Goal: Task Accomplishment & Management: Use online tool/utility

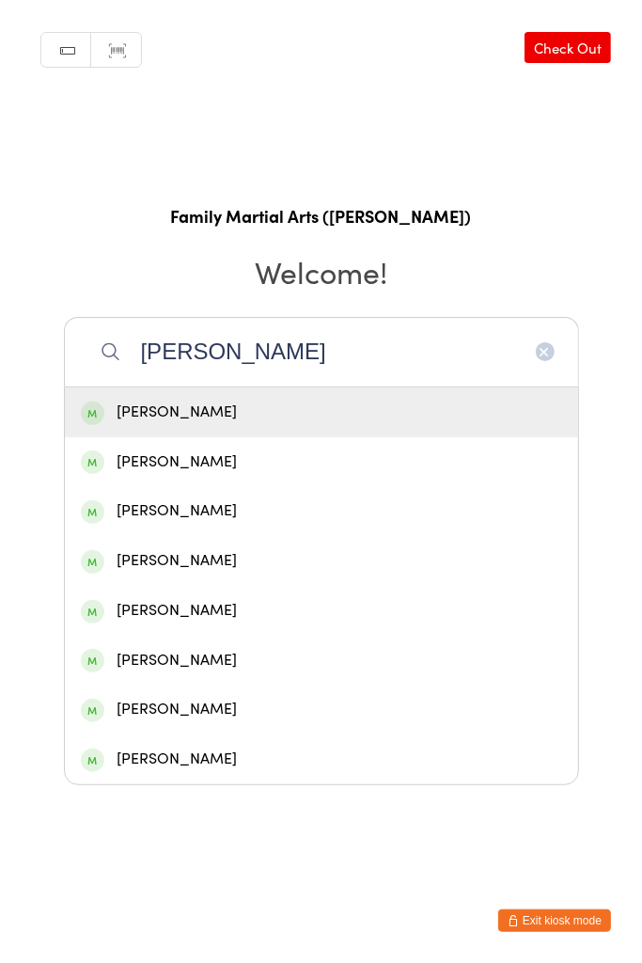
type input "[PERSON_NAME]"
click at [177, 507] on div "[PERSON_NAME]" at bounding box center [322, 510] width 482 height 25
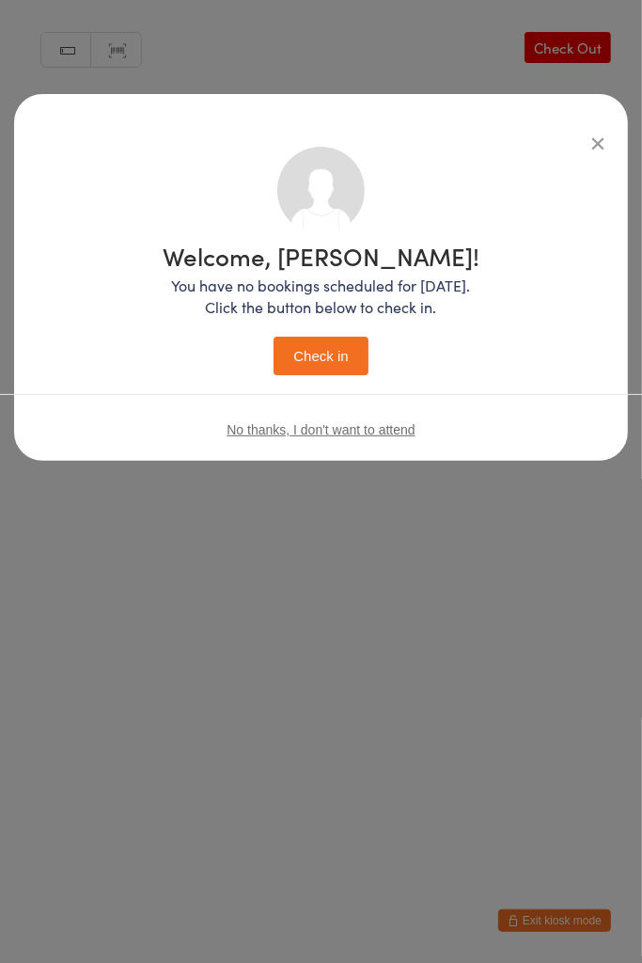
click at [302, 369] on button "Check in" at bounding box center [321, 356] width 94 height 39
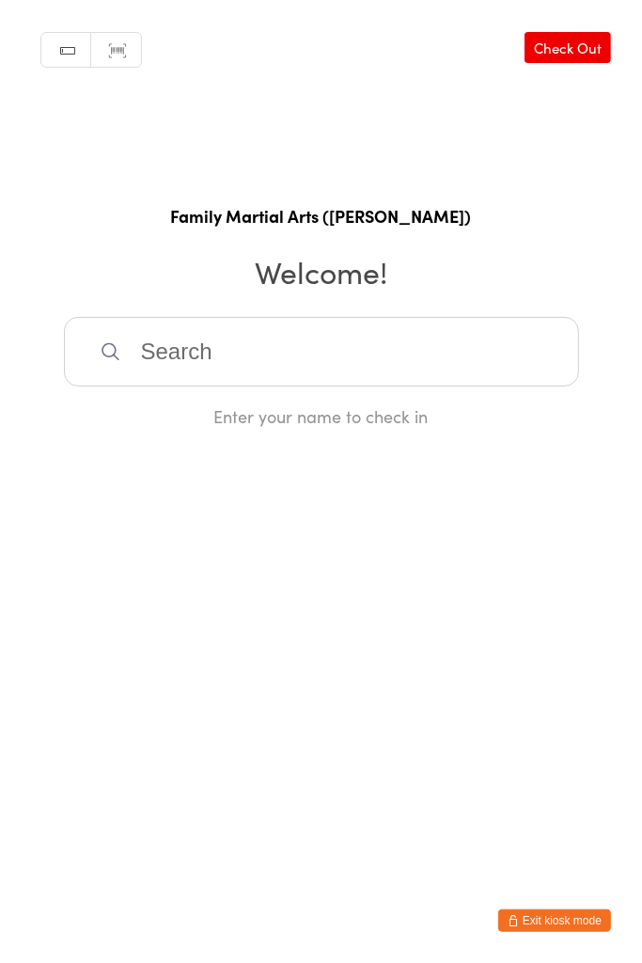
click at [177, 352] on input "search" at bounding box center [321, 352] width 515 height 70
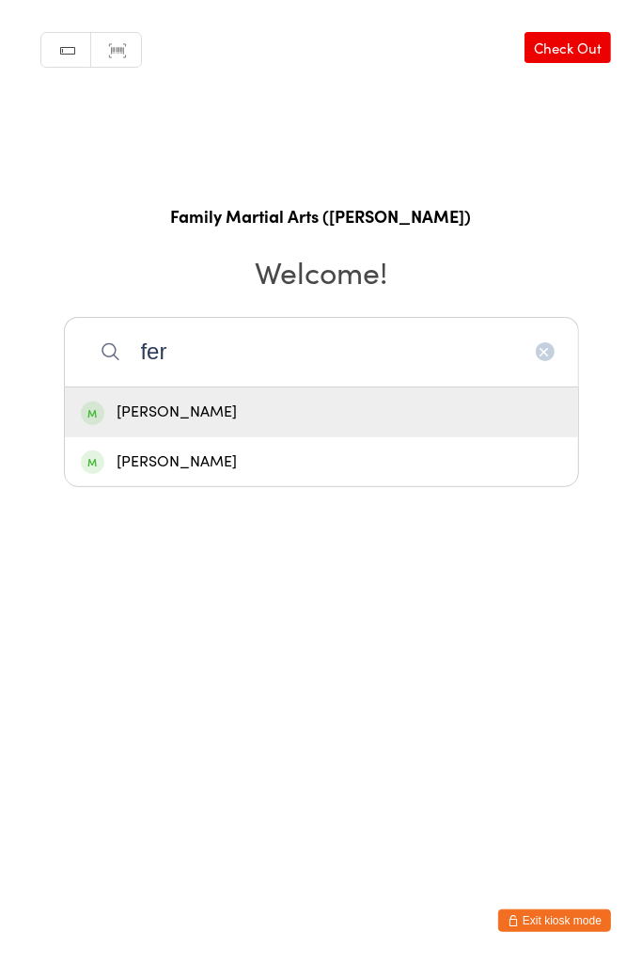
type input "fer"
click at [235, 419] on div "[PERSON_NAME]" at bounding box center [322, 412] width 482 height 25
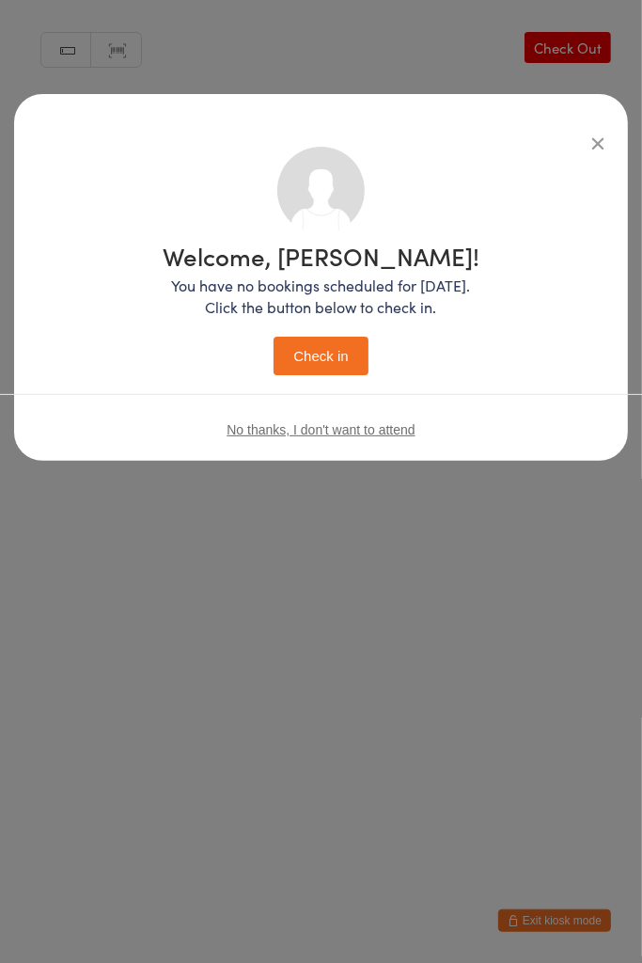
click at [331, 362] on button "Check in" at bounding box center [321, 356] width 94 height 39
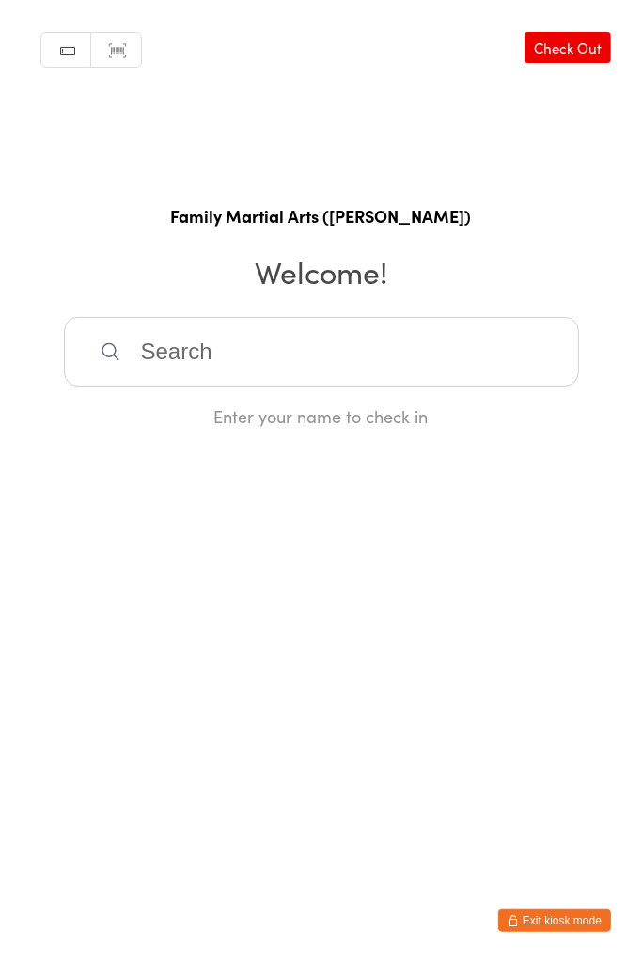
click at [387, 364] on input "search" at bounding box center [321, 352] width 515 height 70
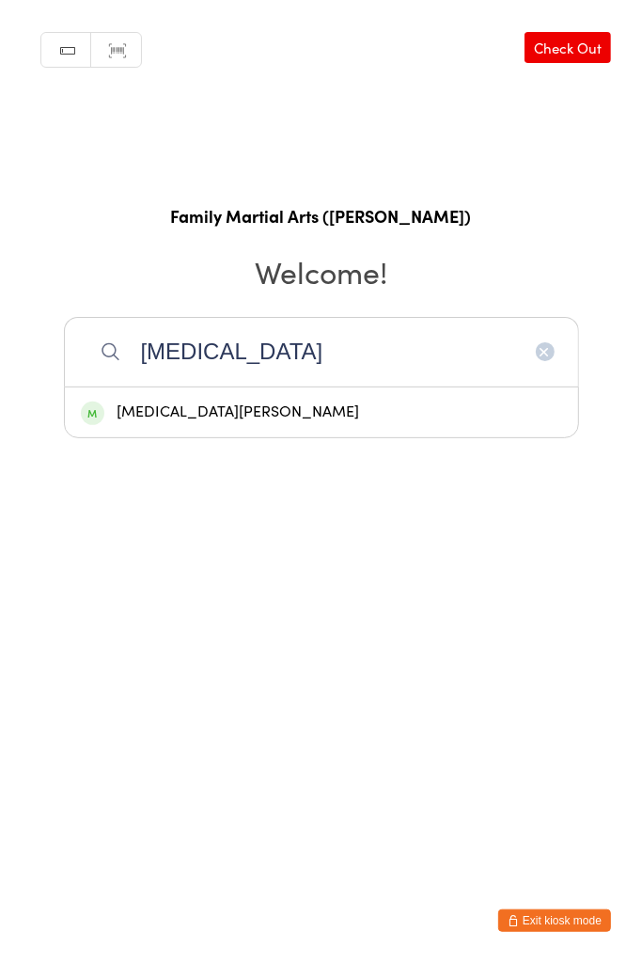
type input "[MEDICAL_DATA]"
click at [270, 406] on div "[MEDICAL_DATA][PERSON_NAME]" at bounding box center [322, 412] width 482 height 25
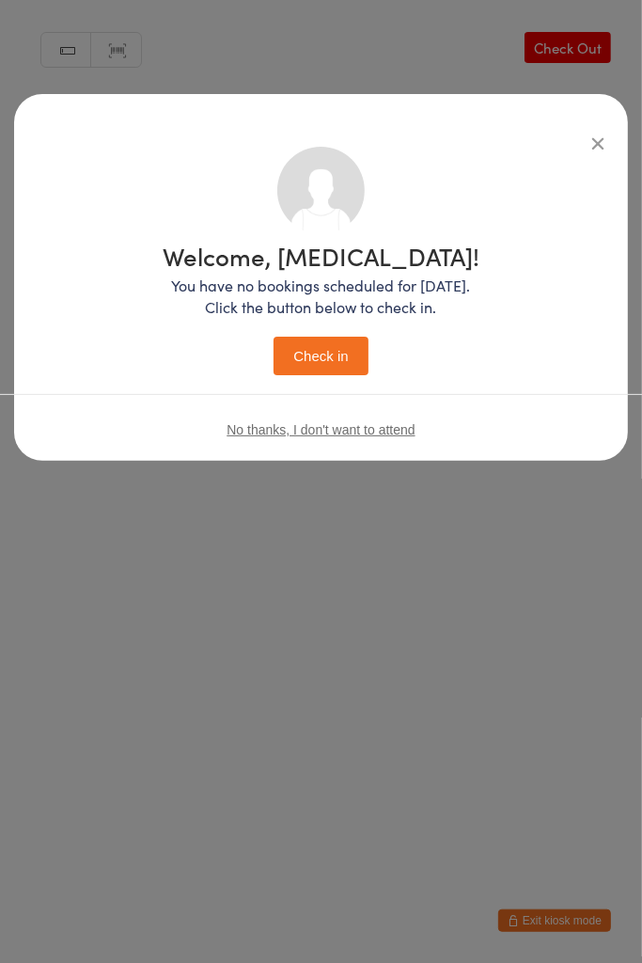
click at [335, 367] on button "Check in" at bounding box center [321, 356] width 94 height 39
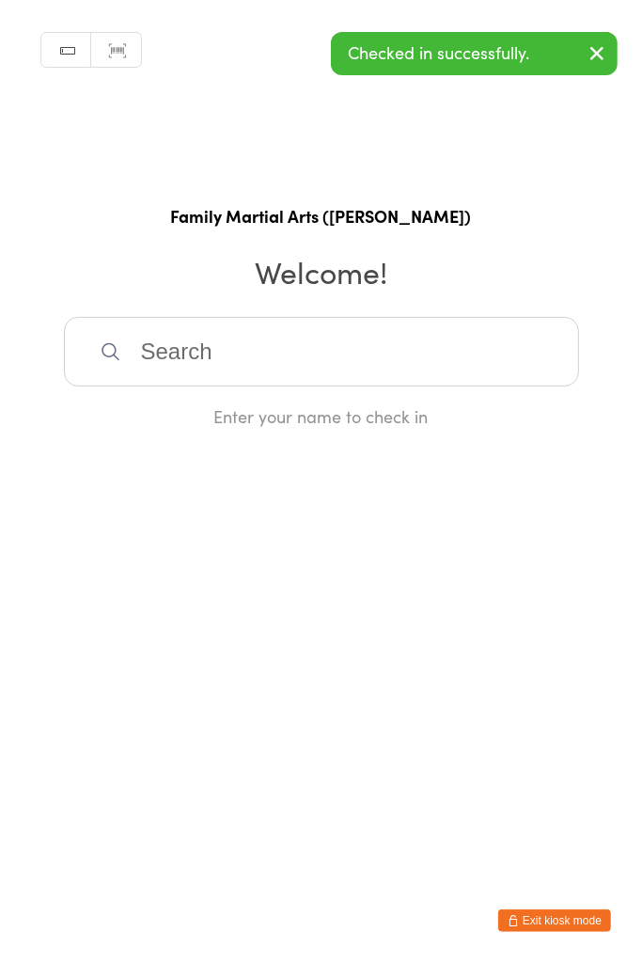
click at [177, 354] on input "search" at bounding box center [321, 352] width 515 height 70
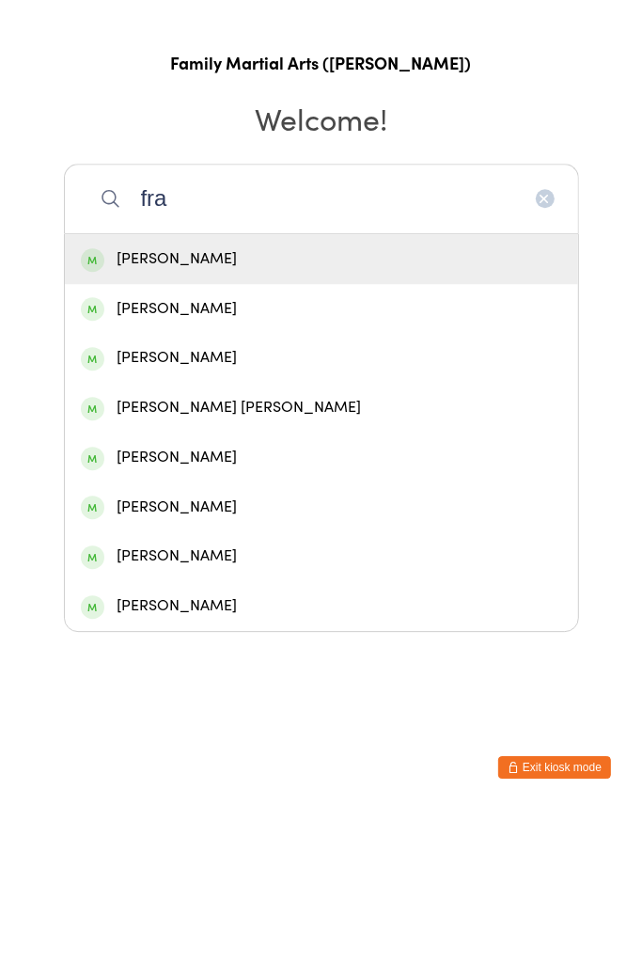
type input "fra"
click at [137, 711] on div "[PERSON_NAME]" at bounding box center [322, 709] width 482 height 25
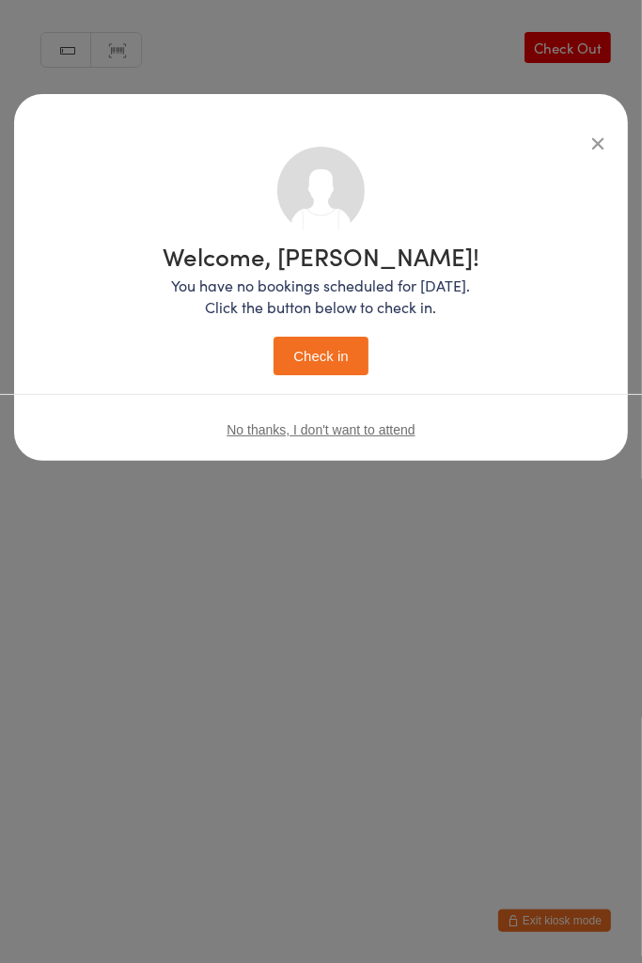
click at [318, 356] on button "Check in" at bounding box center [321, 356] width 94 height 39
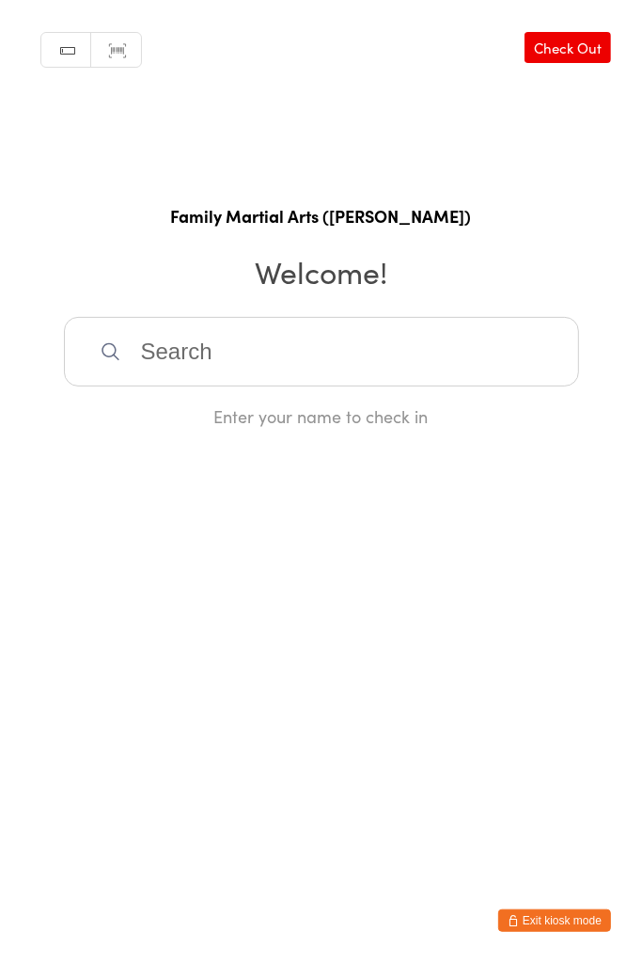
click at [477, 323] on input "search" at bounding box center [321, 352] width 515 height 70
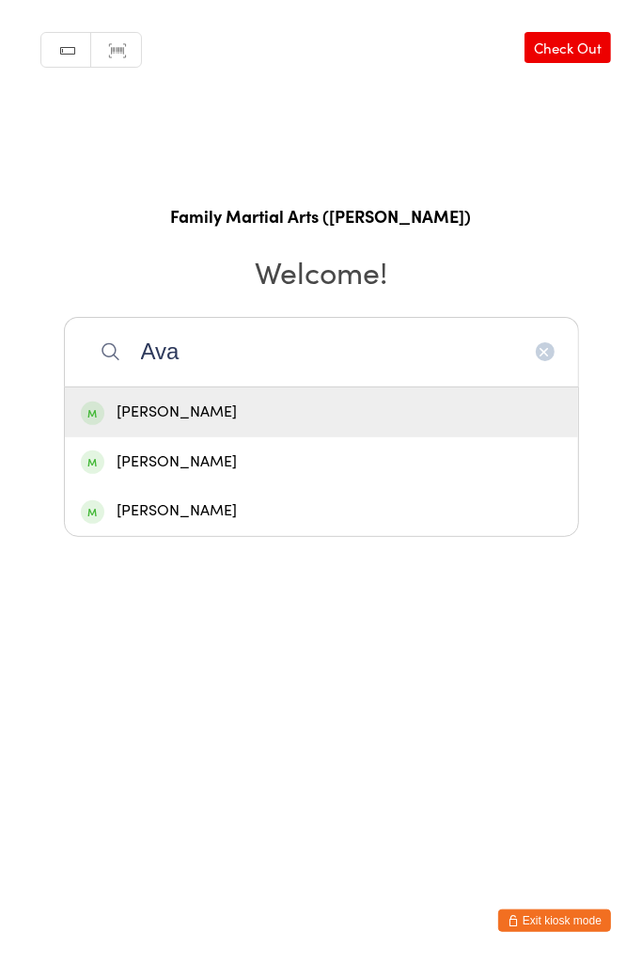
type input "Ava"
click at [326, 389] on div "[PERSON_NAME]" at bounding box center [322, 412] width 514 height 50
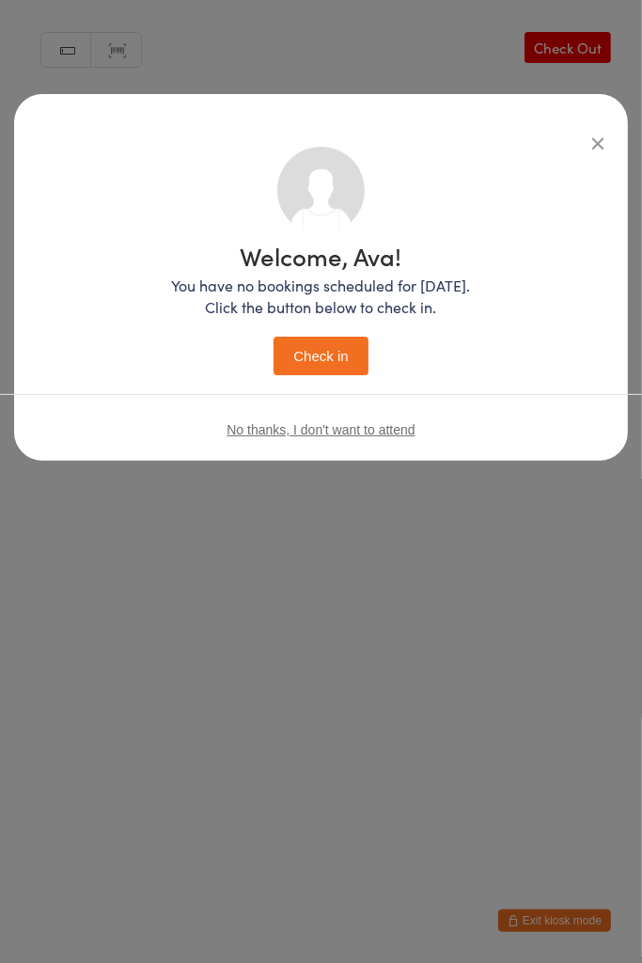
click at [320, 366] on button "Check in" at bounding box center [321, 356] width 94 height 39
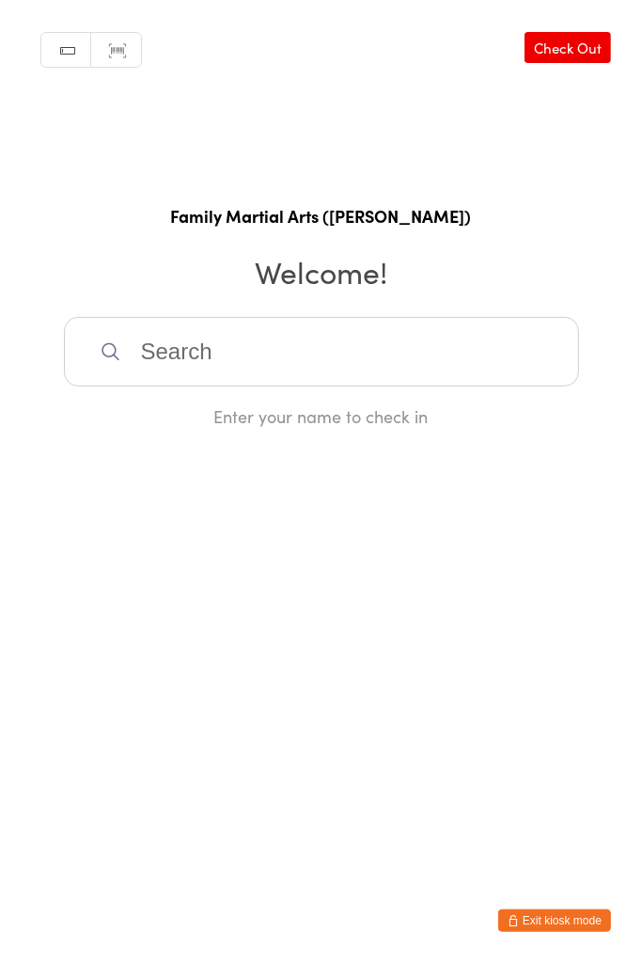
click at [333, 346] on input "search" at bounding box center [321, 352] width 515 height 70
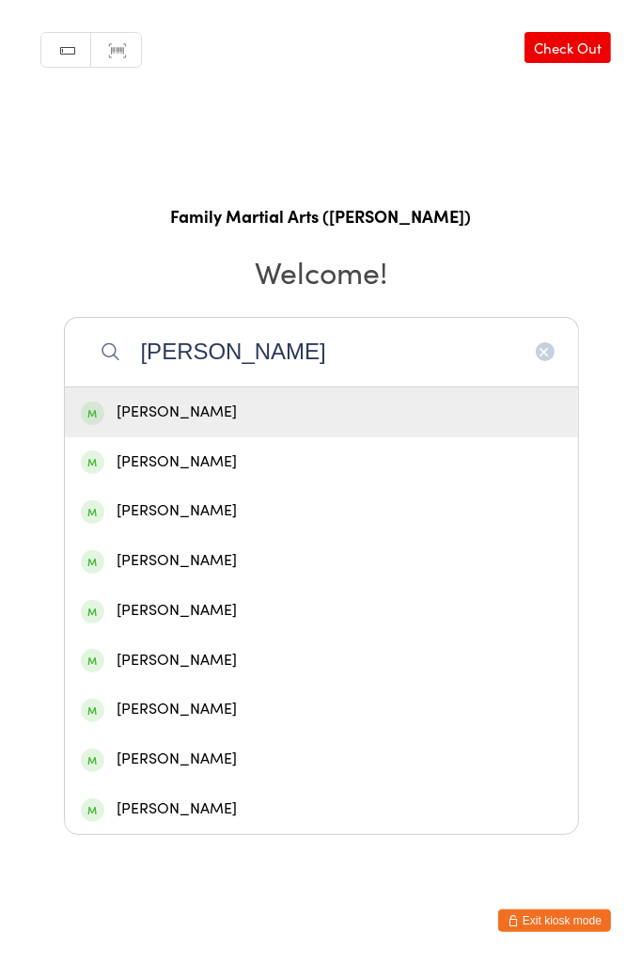
type input "[PERSON_NAME]"
click at [216, 472] on div "[PERSON_NAME]" at bounding box center [322, 462] width 482 height 25
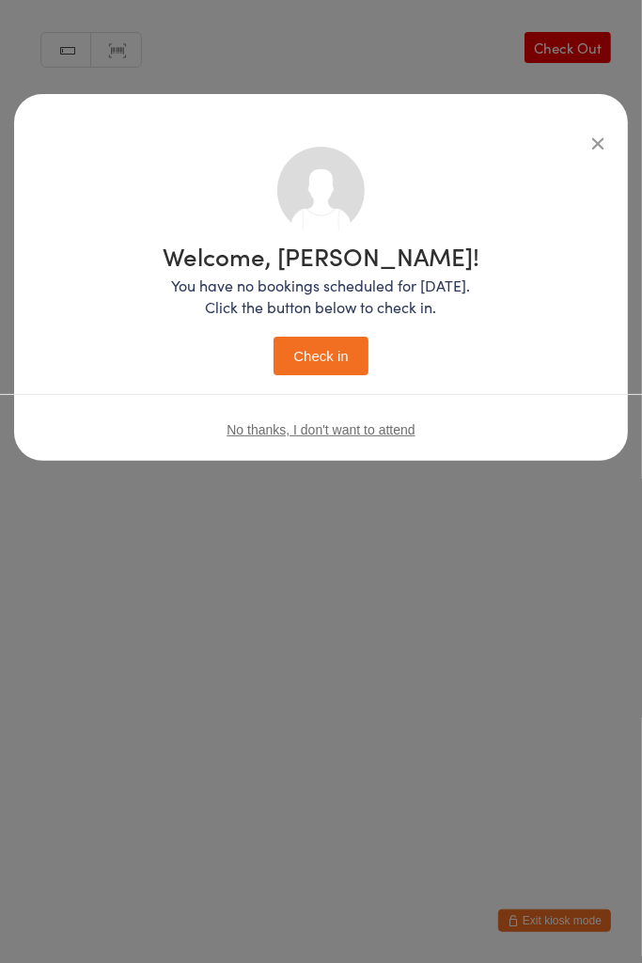
click at [313, 351] on button "Check in" at bounding box center [321, 356] width 94 height 39
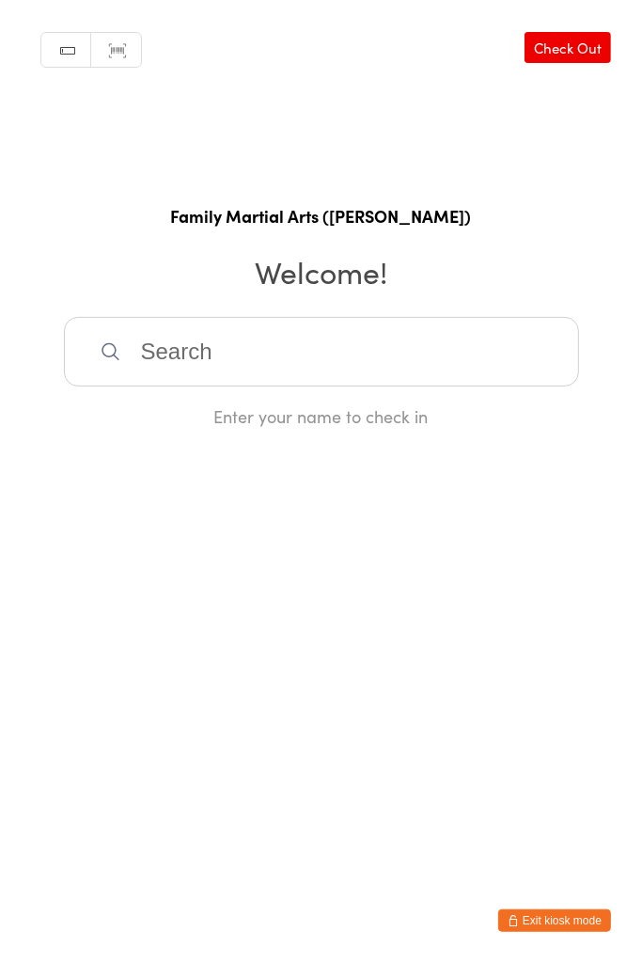
click at [464, 341] on input "search" at bounding box center [321, 352] width 515 height 70
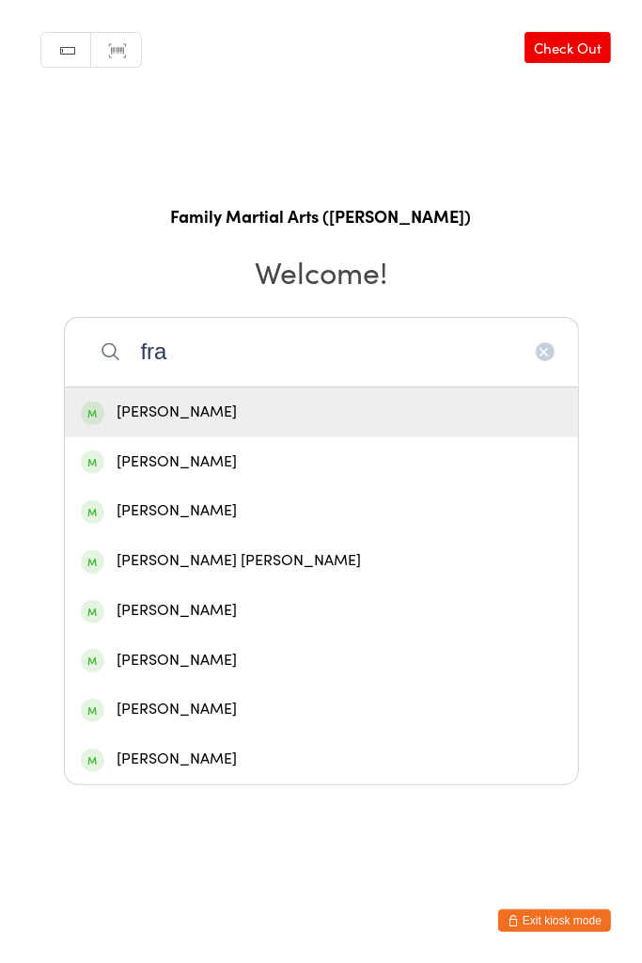
type input "fra"
click at [348, 412] on div "[PERSON_NAME]" at bounding box center [322, 412] width 482 height 25
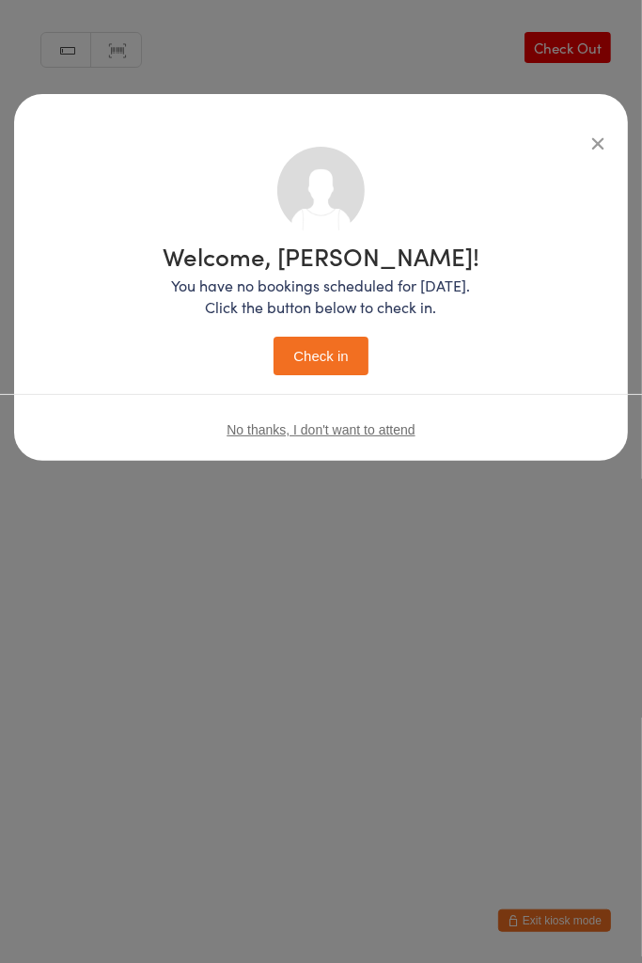
click at [329, 352] on button "Check in" at bounding box center [321, 356] width 94 height 39
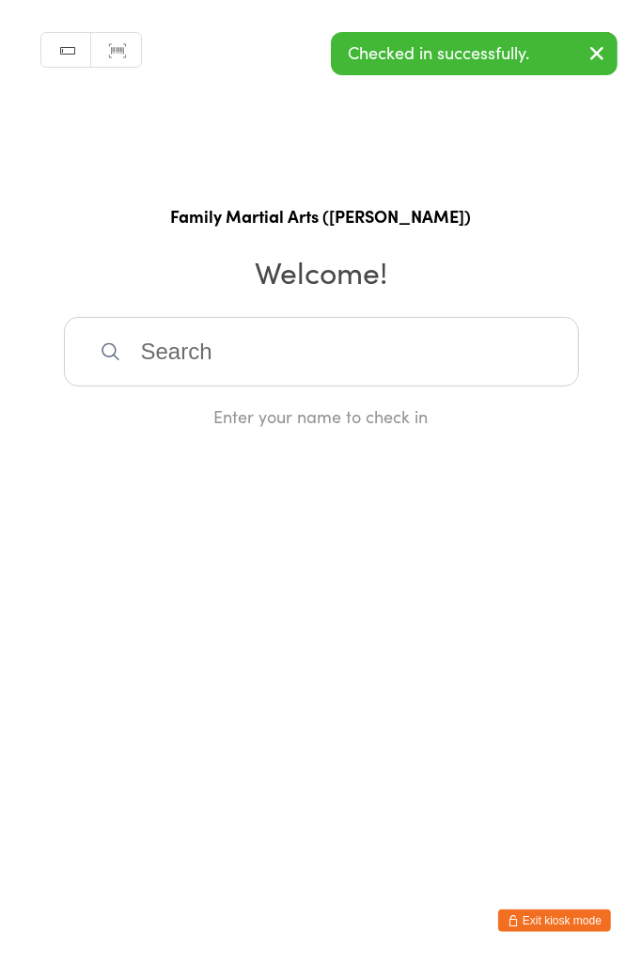
click at [292, 363] on input "search" at bounding box center [321, 352] width 515 height 70
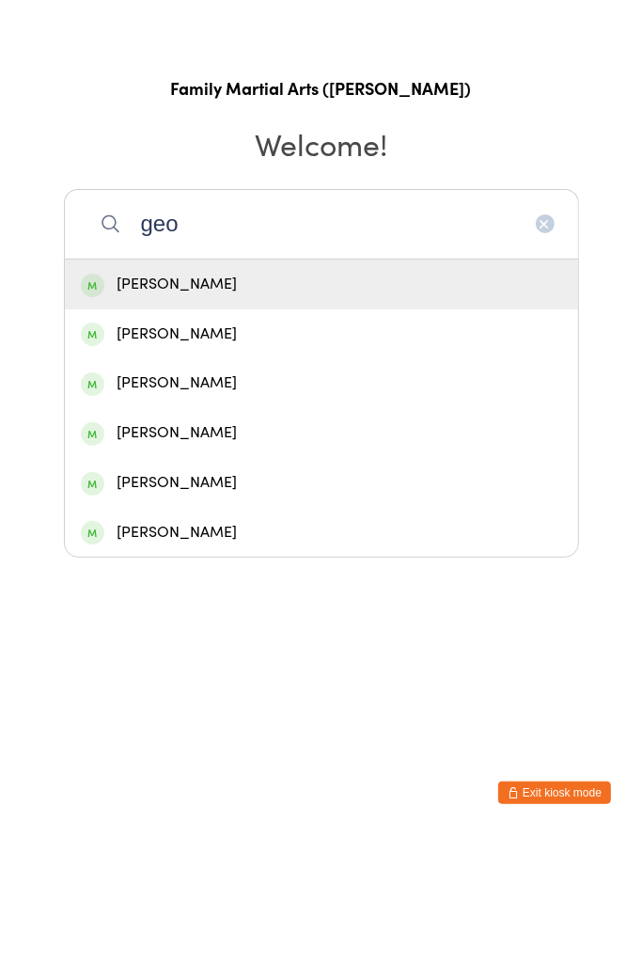
type input "geo"
click at [209, 617] on div "[PERSON_NAME]" at bounding box center [322, 610] width 482 height 25
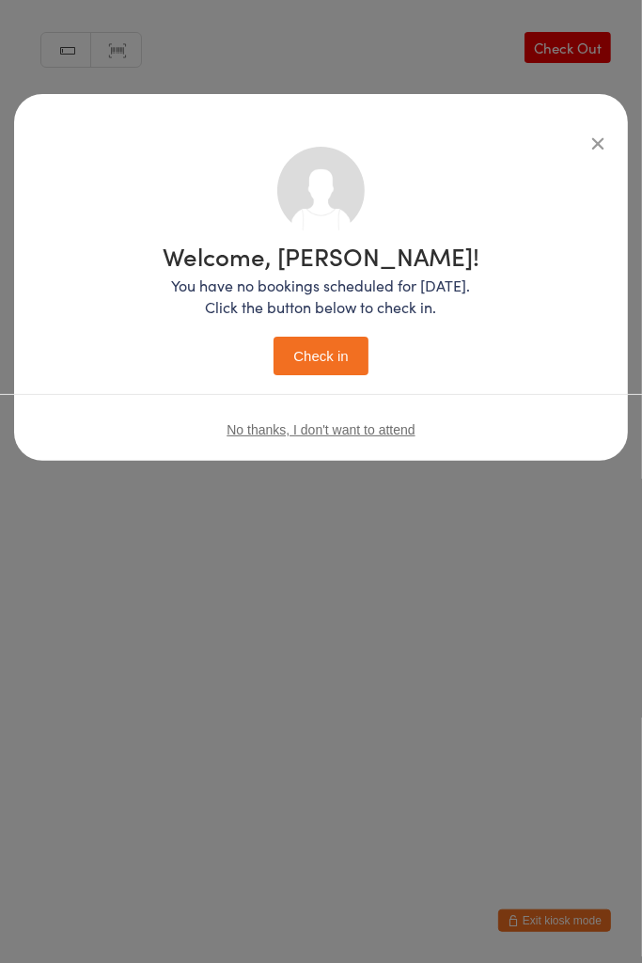
click at [328, 357] on button "Check in" at bounding box center [321, 356] width 94 height 39
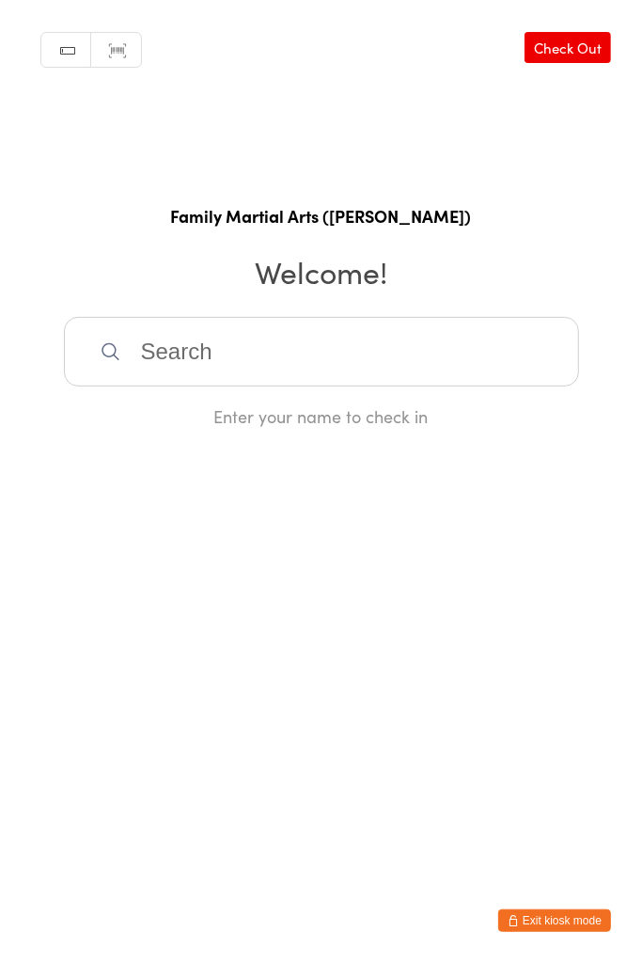
click at [304, 351] on input "search" at bounding box center [321, 352] width 515 height 70
click at [209, 350] on input "search" at bounding box center [321, 352] width 515 height 70
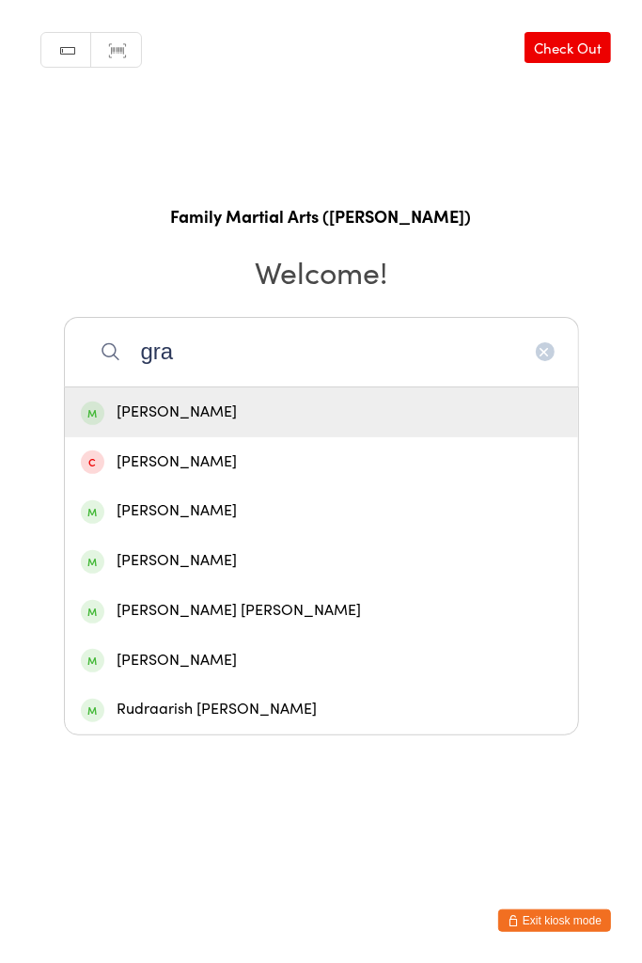
type input "gra"
click at [164, 604] on div "[PERSON_NAME] [PERSON_NAME]" at bounding box center [322, 610] width 482 height 25
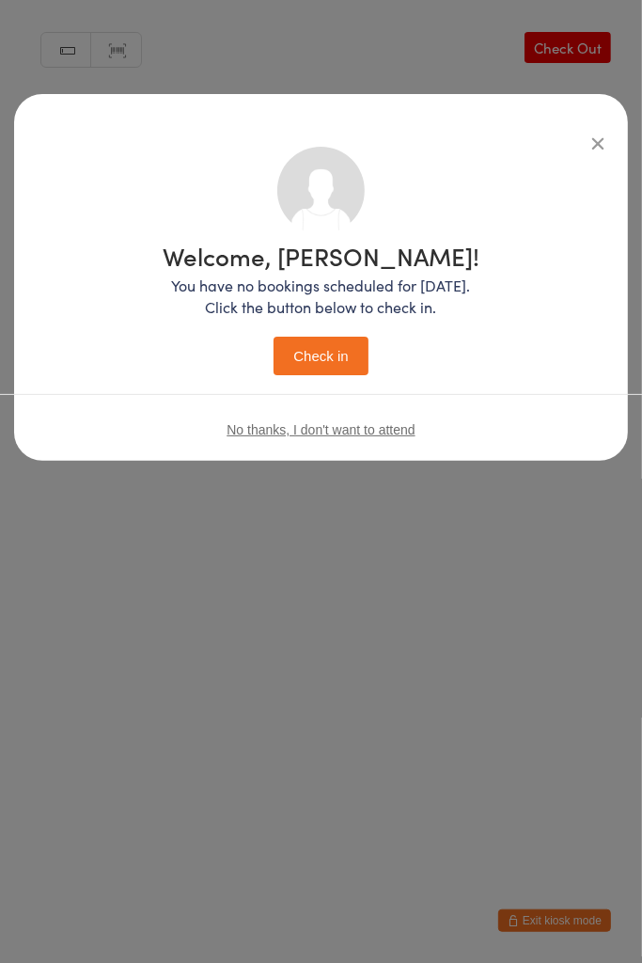
click at [308, 344] on button "Check in" at bounding box center [321, 356] width 94 height 39
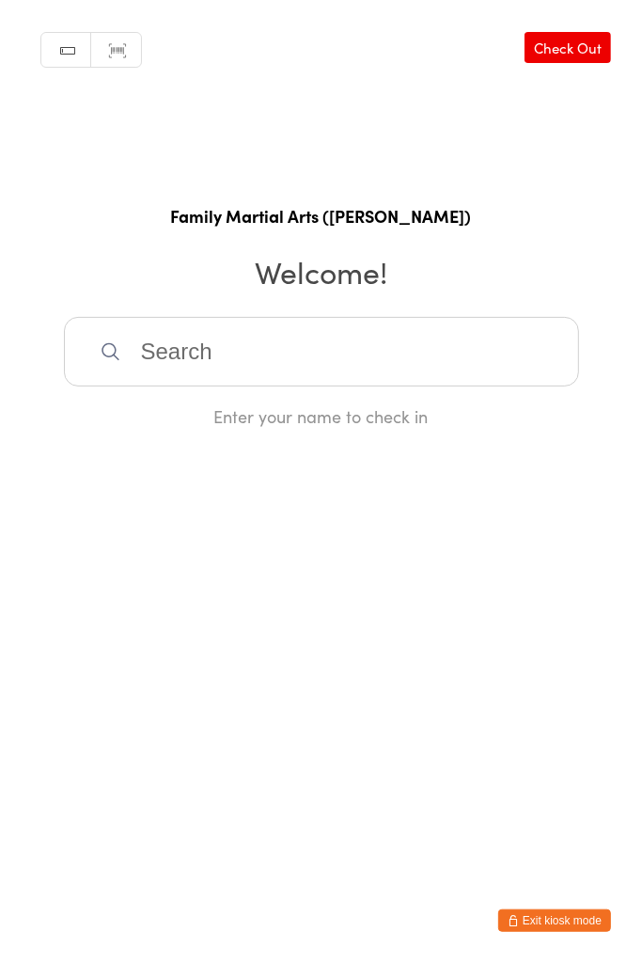
click at [195, 356] on input "search" at bounding box center [321, 352] width 515 height 70
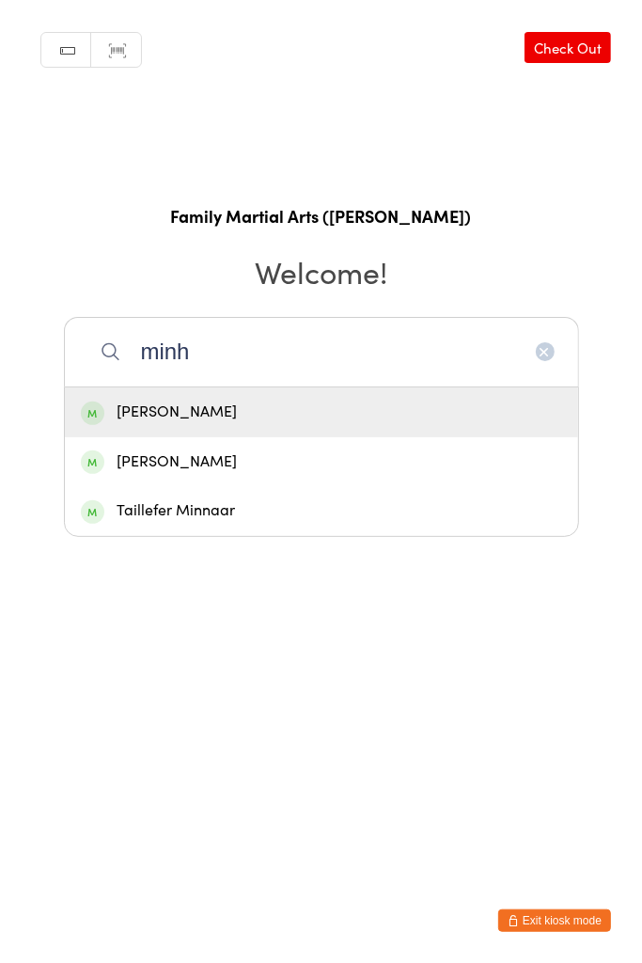
type input "minh"
click at [159, 414] on div "[PERSON_NAME]" at bounding box center [322, 412] width 482 height 25
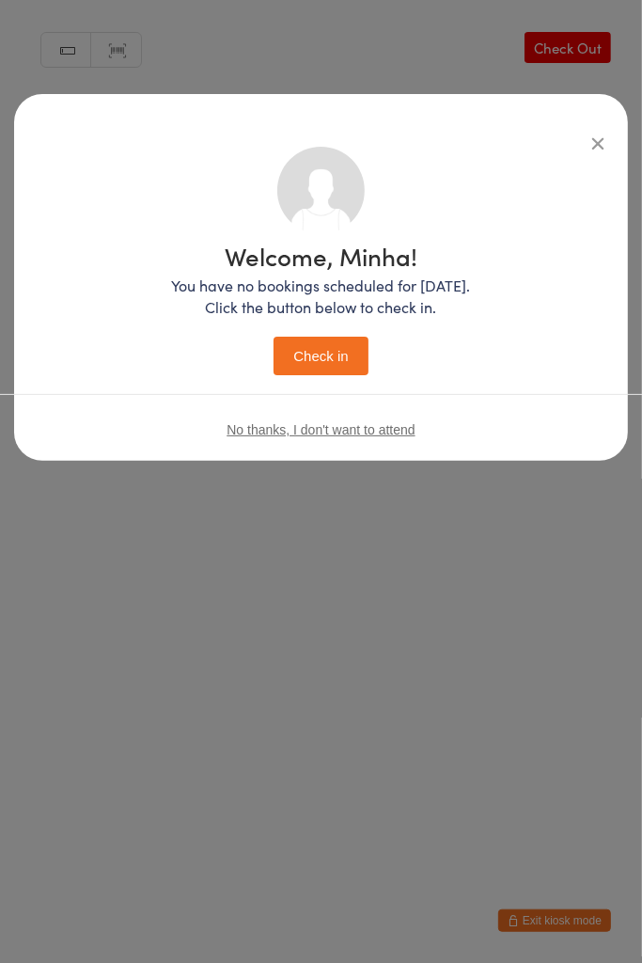
click at [305, 368] on button "Check in" at bounding box center [321, 356] width 94 height 39
